Goal: Task Accomplishment & Management: Use online tool/utility

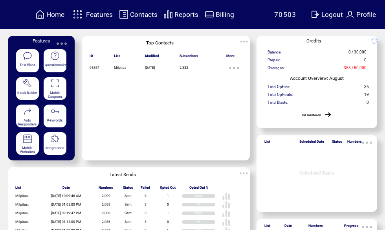
click at [101, 18] on span "Features" at bounding box center [99, 15] width 27 height 8
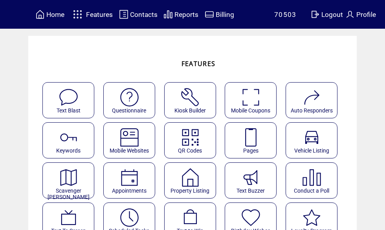
scroll to position [5, 0]
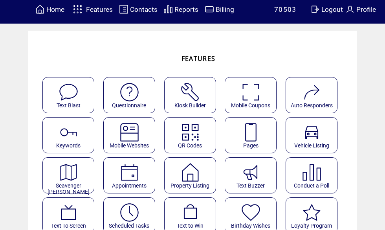
click at [133, 216] on img at bounding box center [129, 212] width 21 height 21
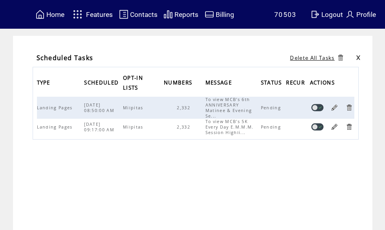
click at [335, 108] on link at bounding box center [334, 107] width 7 height 7
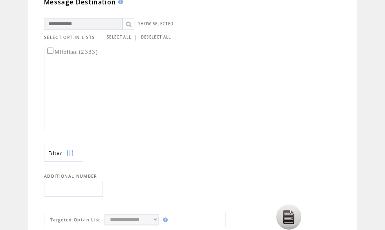
scroll to position [205, 0]
click at [291, 220] on img at bounding box center [288, 216] width 25 height 25
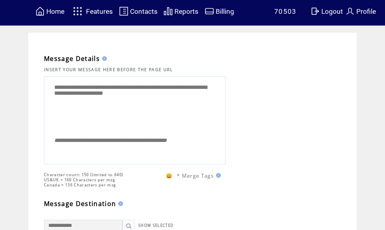
scroll to position [0, 0]
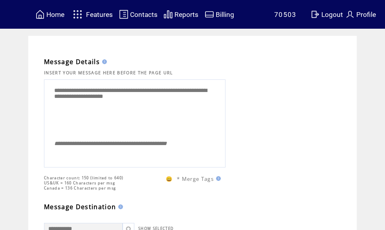
click at [55, 14] on span "Home" at bounding box center [55, 15] width 18 height 8
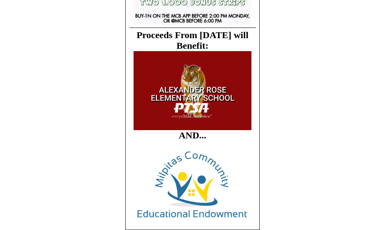
scroll to position [1413, 0]
